Goal: Find specific page/section: Find specific page/section

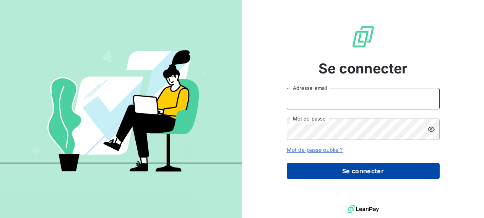
type input "[PERSON_NAME][EMAIL_ADDRESS][PERSON_NAME][DOMAIN_NAME]"
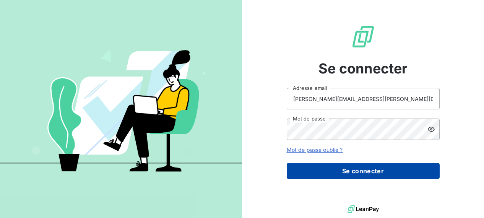
click at [369, 167] on button "Se connecter" at bounding box center [363, 171] width 153 height 16
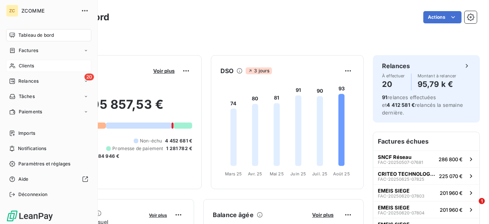
click at [32, 62] on div "Clients" at bounding box center [48, 66] width 85 height 12
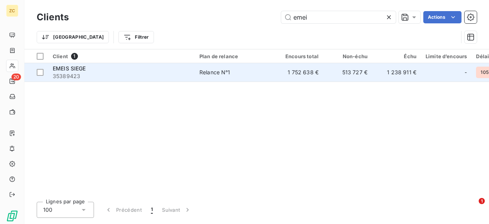
type input "emei"
click at [153, 80] on td "EMEIS SIEGE 35389423" at bounding box center [121, 72] width 147 height 18
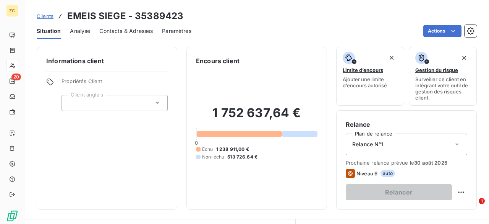
click at [114, 33] on span "Contacts & Adresses" at bounding box center [126, 31] width 54 height 8
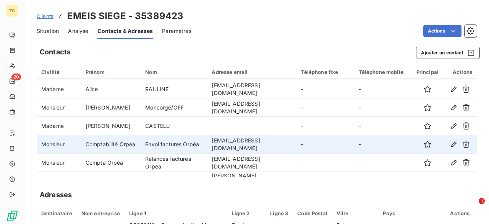
scroll to position [38, 0]
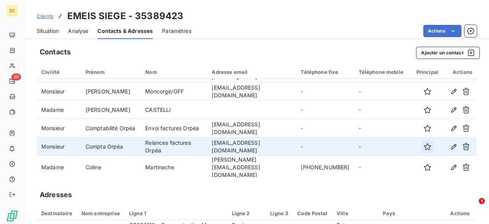
click at [424, 143] on icon "button" at bounding box center [428, 147] width 8 height 8
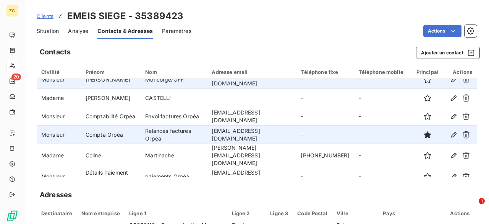
scroll to position [0, 0]
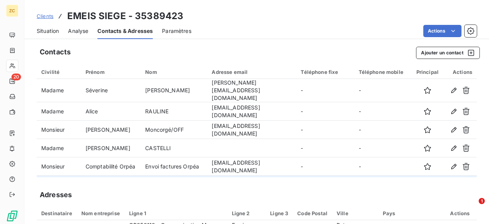
click at [52, 31] on span "Situation" at bounding box center [48, 31] width 22 height 8
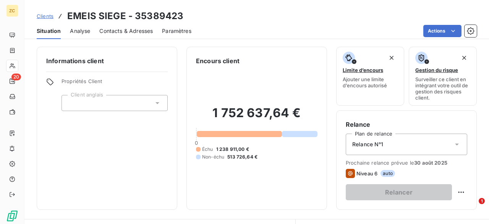
click at [132, 30] on span "Contacts & Adresses" at bounding box center [126, 31] width 54 height 8
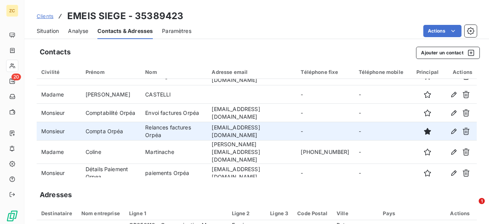
scroll to position [38, 0]
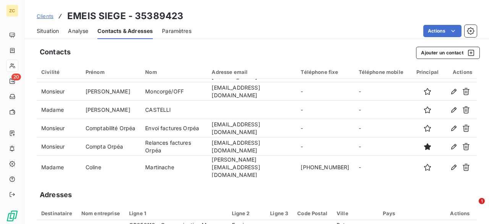
click at [47, 32] on span "Situation" at bounding box center [48, 31] width 22 height 8
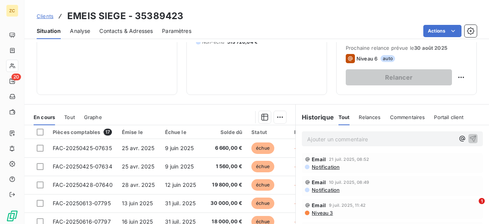
scroll to position [268, 0]
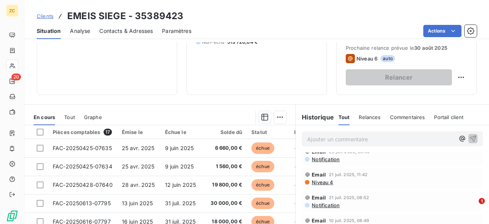
click at [318, 180] on span "Niveau 4" at bounding box center [322, 182] width 22 height 6
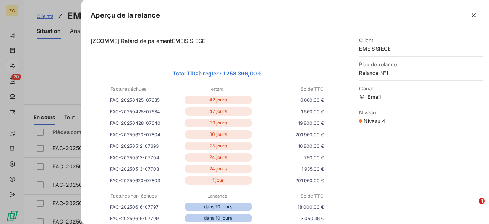
scroll to position [38, 0]
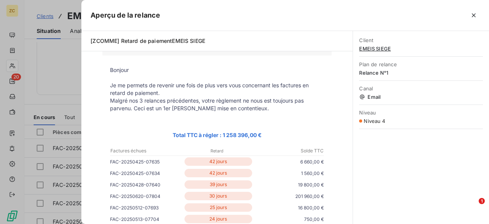
click at [63, 65] on div at bounding box center [244, 112] width 489 height 224
